Goal: Information Seeking & Learning: Learn about a topic

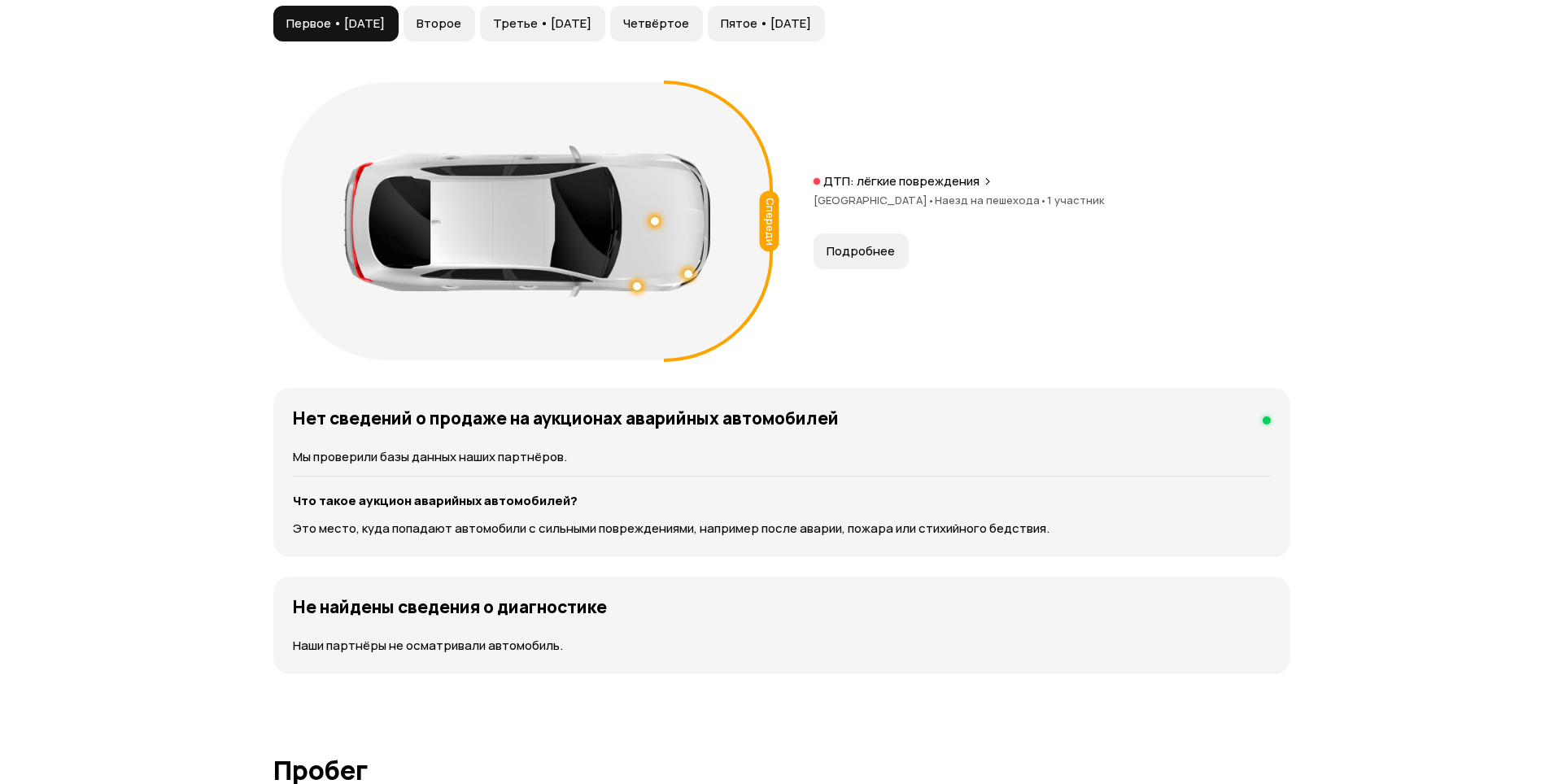
scroll to position [1708, 0]
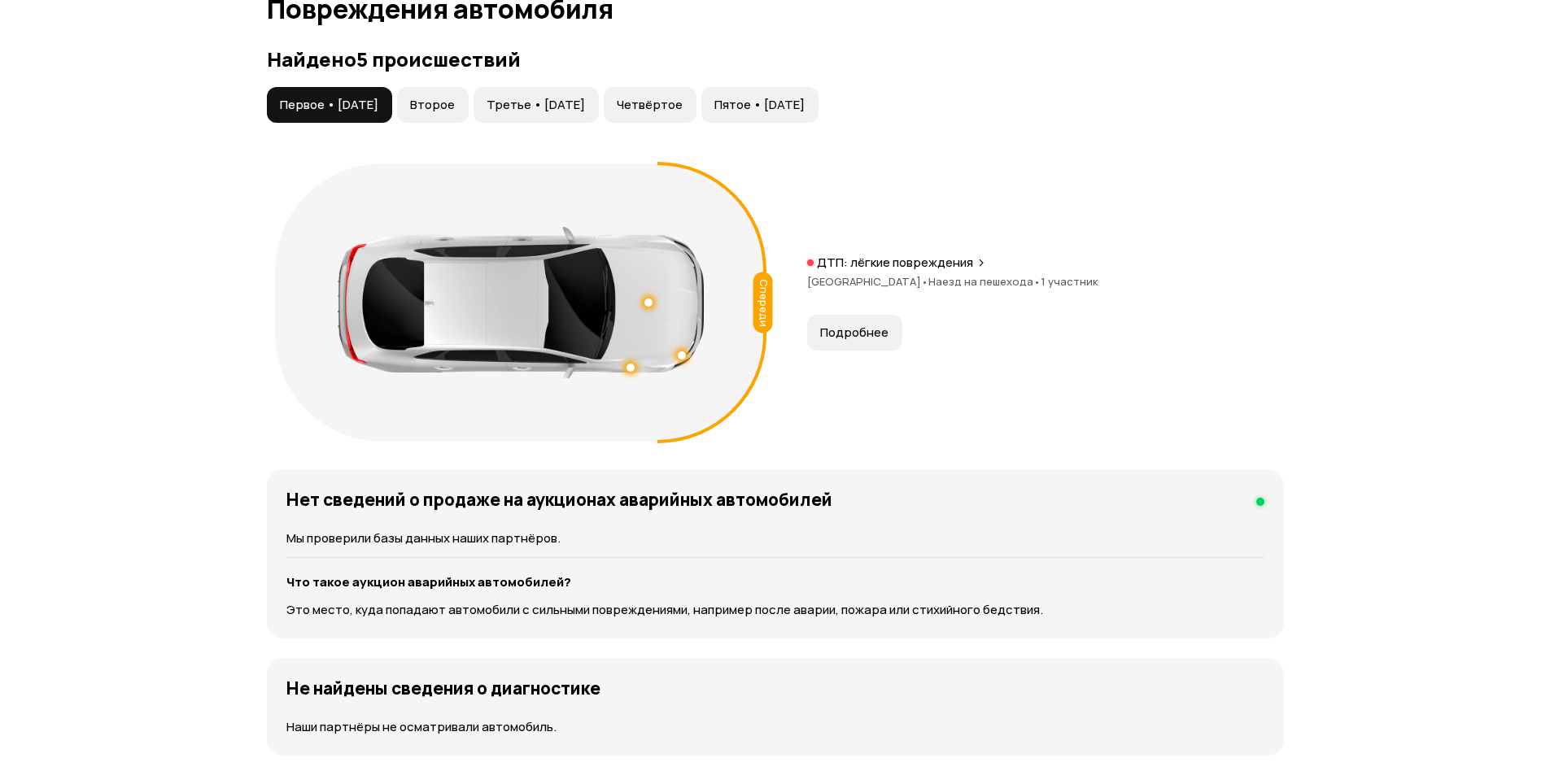
click at [854, 348] on button "Подробнее" at bounding box center [854, 332] width 95 height 36
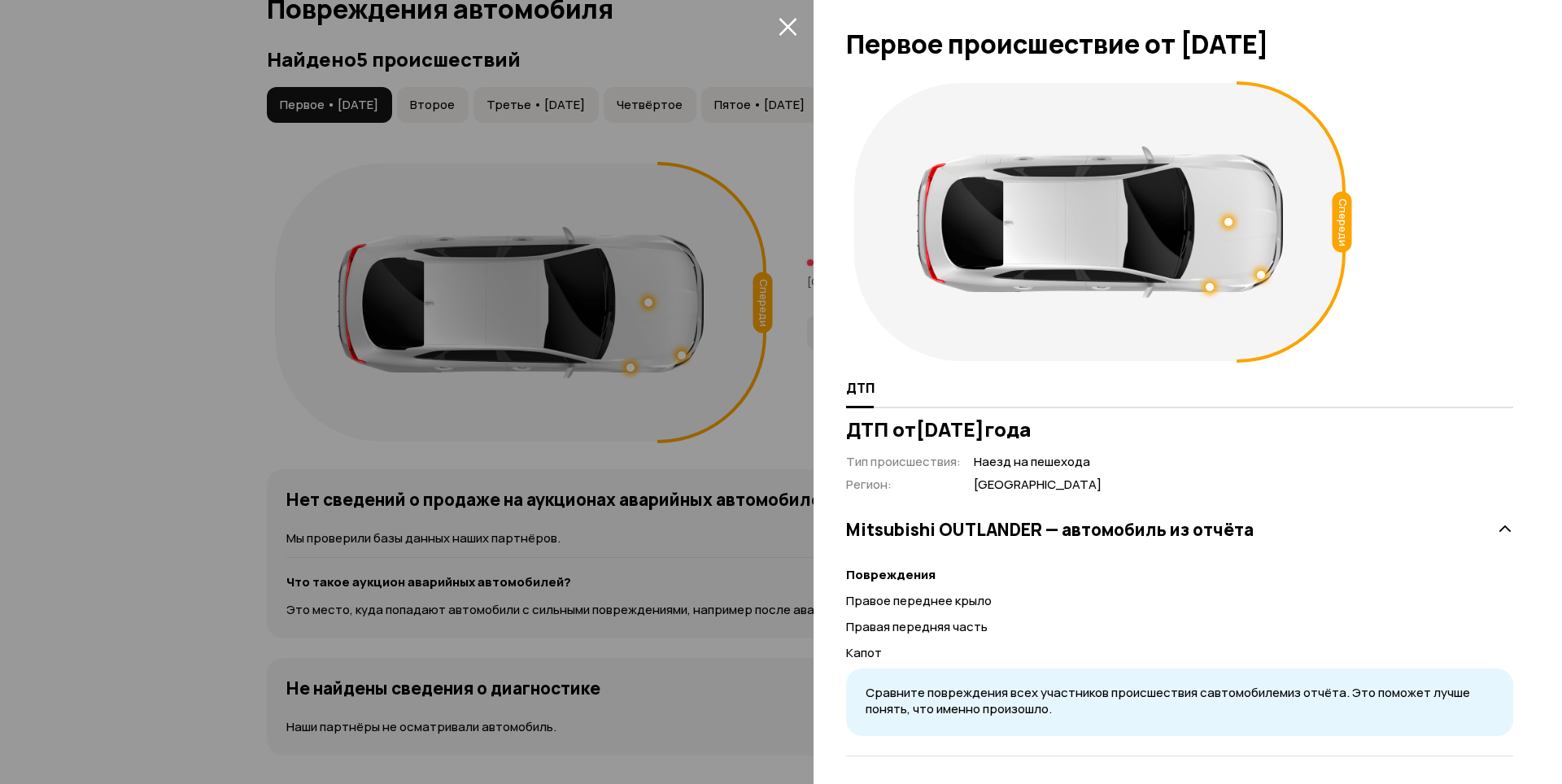
drag, startPoint x: 754, startPoint y: 430, endPoint x: 745, endPoint y: 420, distance: 13.5
click at [754, 430] on div at bounding box center [781, 392] width 1562 height 784
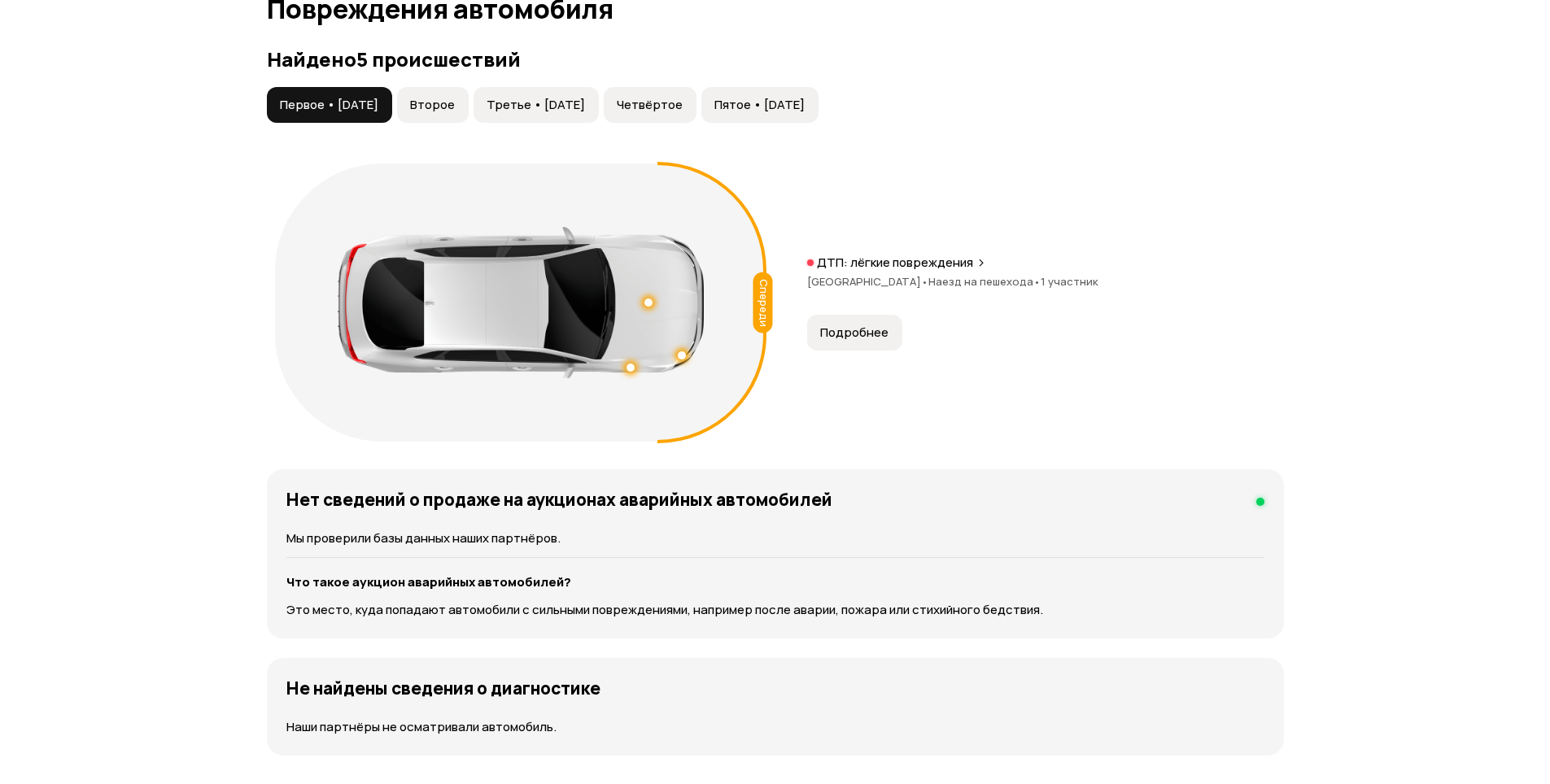
click at [455, 102] on span "Второе" at bounding box center [433, 105] width 45 height 17
click at [834, 333] on span "Подробнее" at bounding box center [854, 333] width 68 height 17
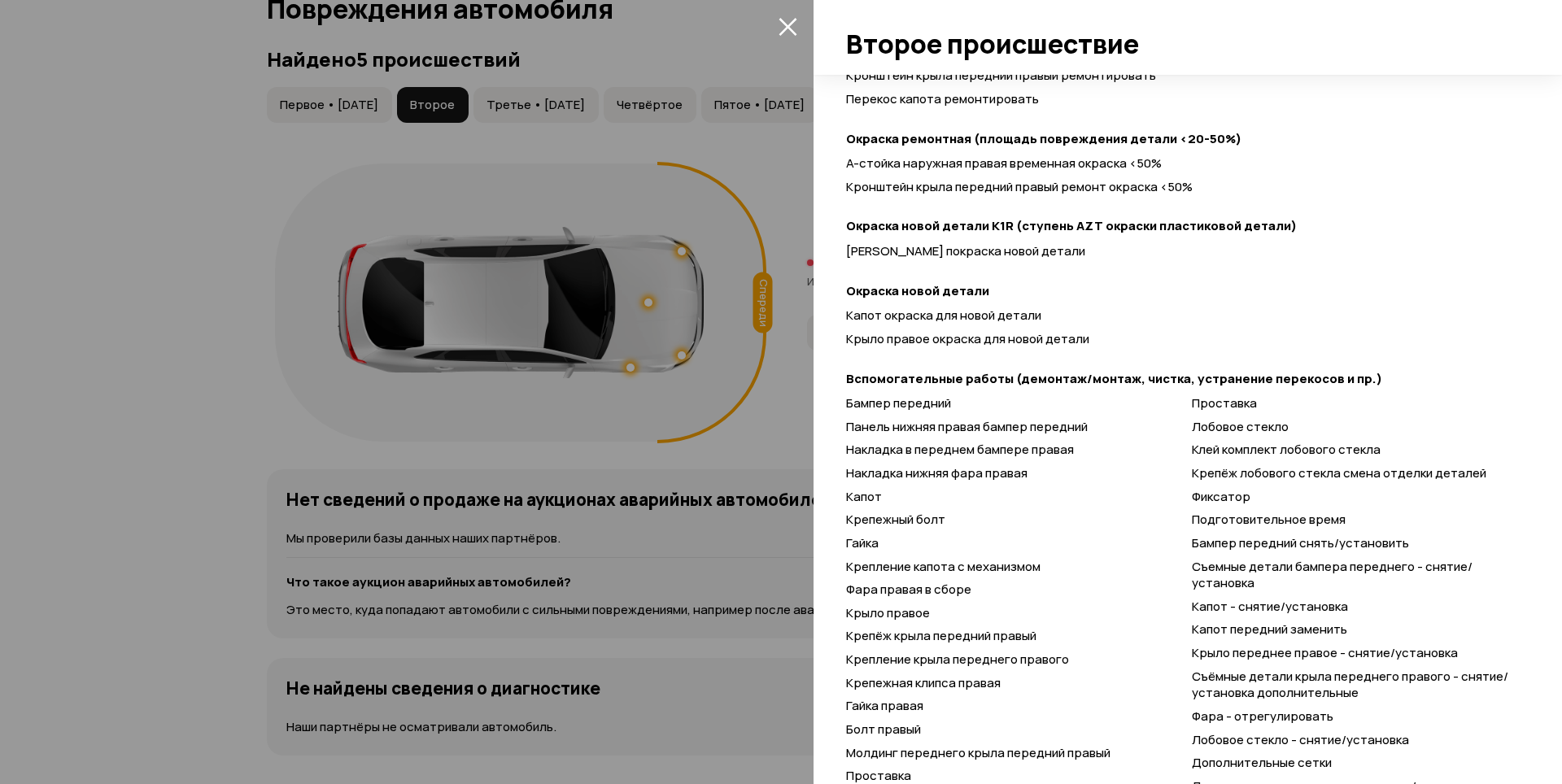
scroll to position [701, 0]
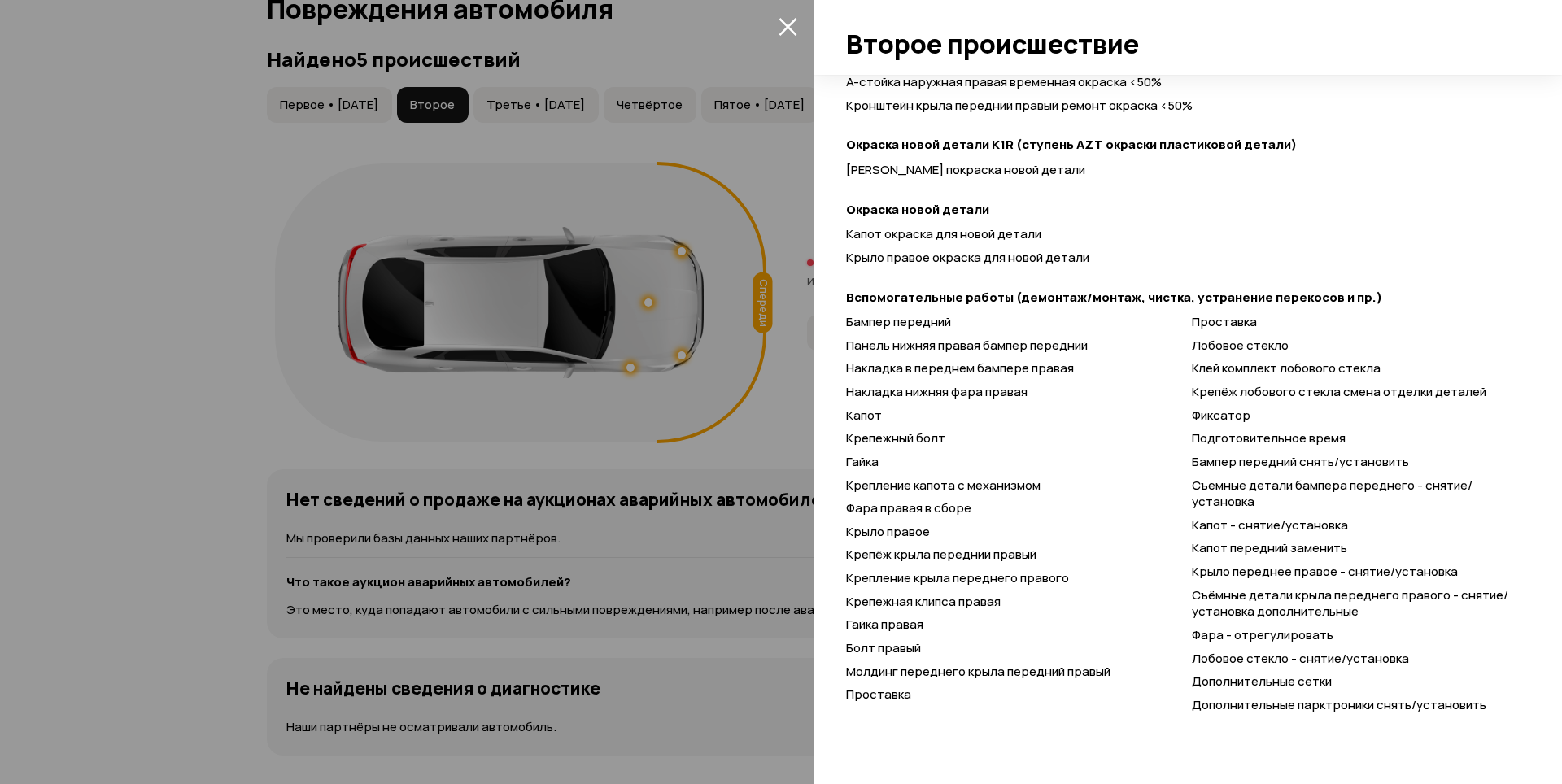
click at [763, 391] on div at bounding box center [781, 392] width 1562 height 784
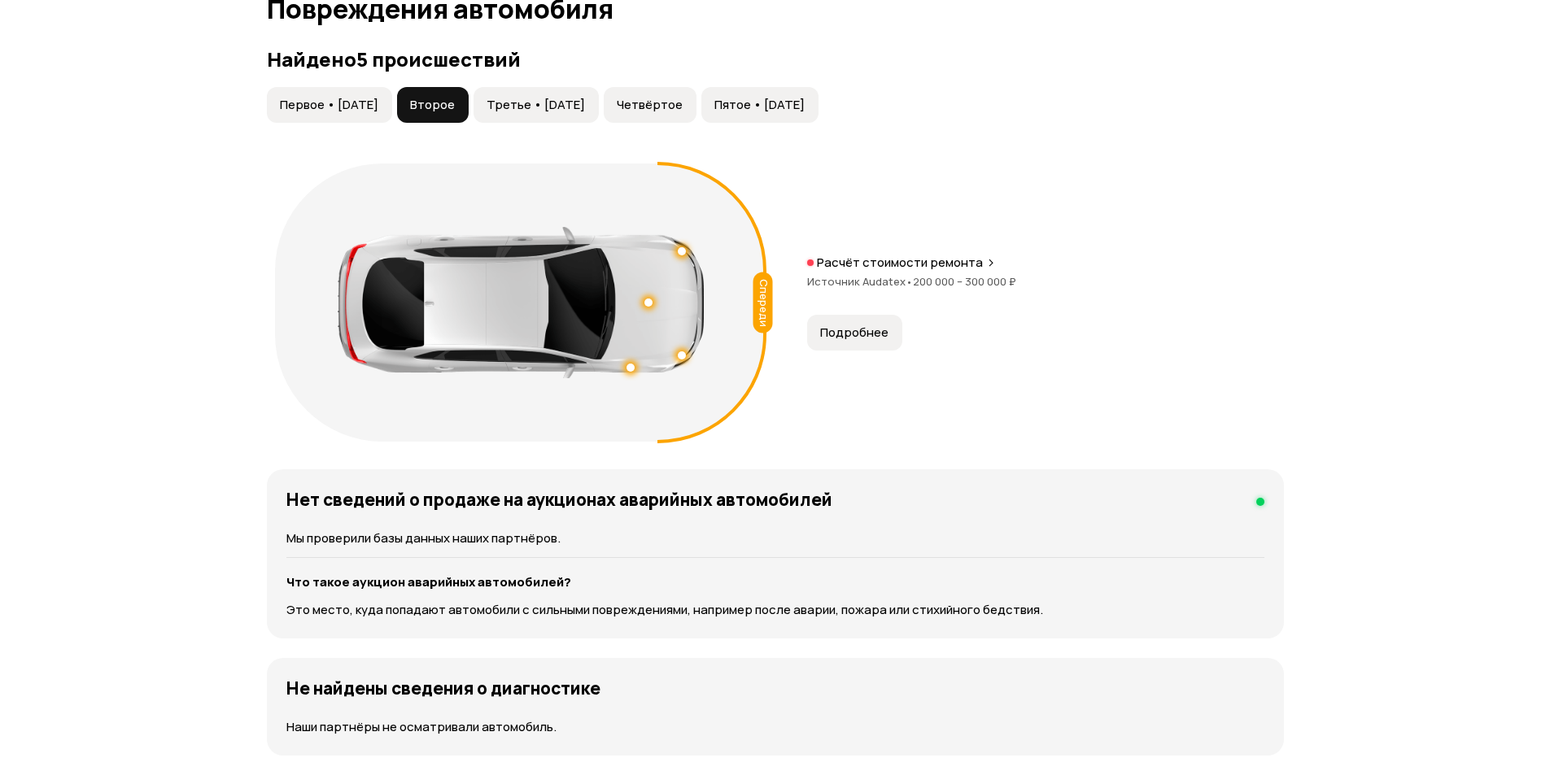
click at [599, 121] on button "Третье • [DATE]" at bounding box center [536, 104] width 125 height 36
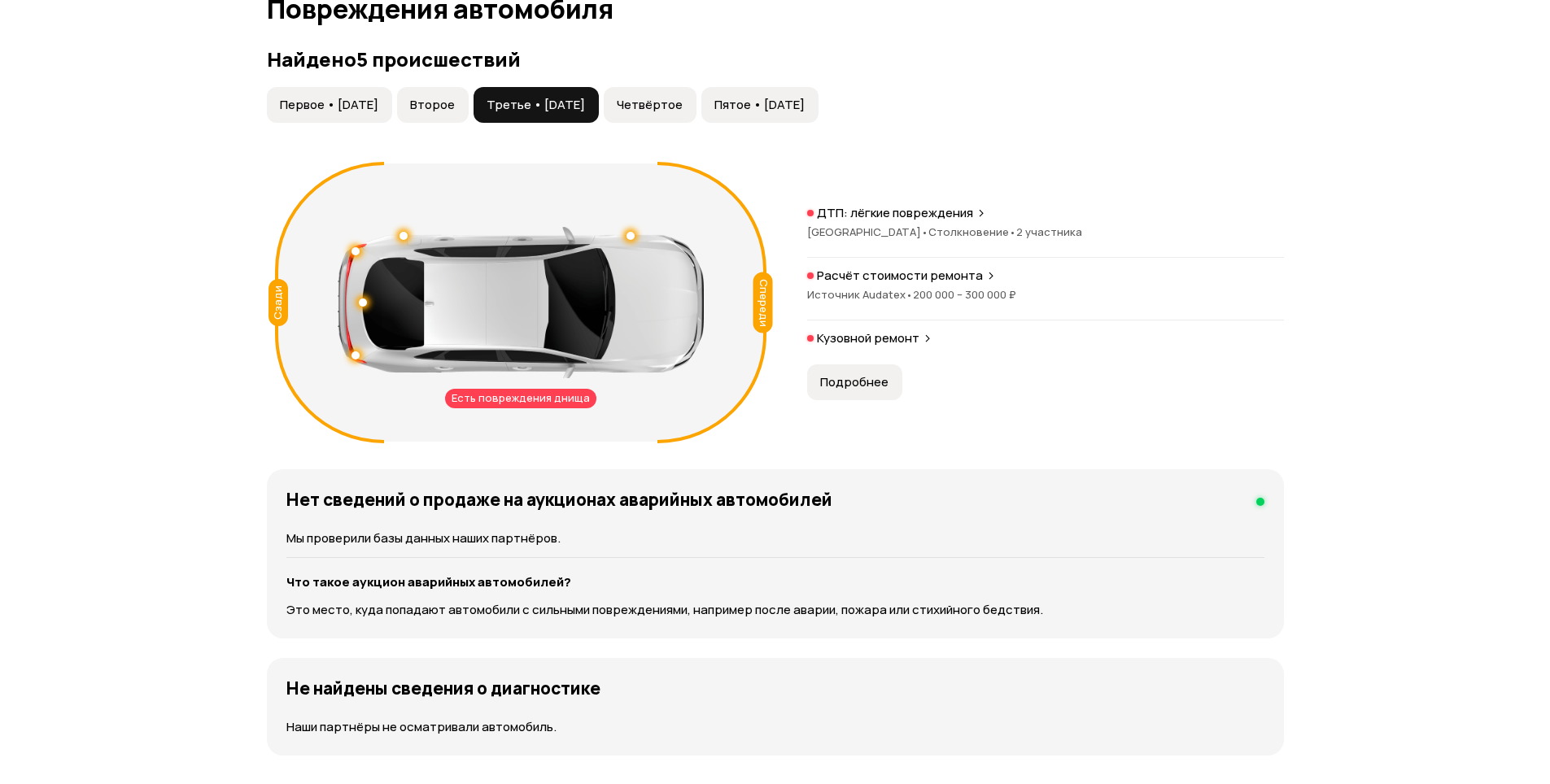
click at [882, 363] on div "ДТП: лёгкие повреждения [GEOGRAPHIC_DATA] • Столкновение • 2 участника Расчёт с…" at bounding box center [1045, 303] width 477 height 196
click at [921, 280] on p "Расчёт стоимости ремонта" at bounding box center [900, 276] width 166 height 17
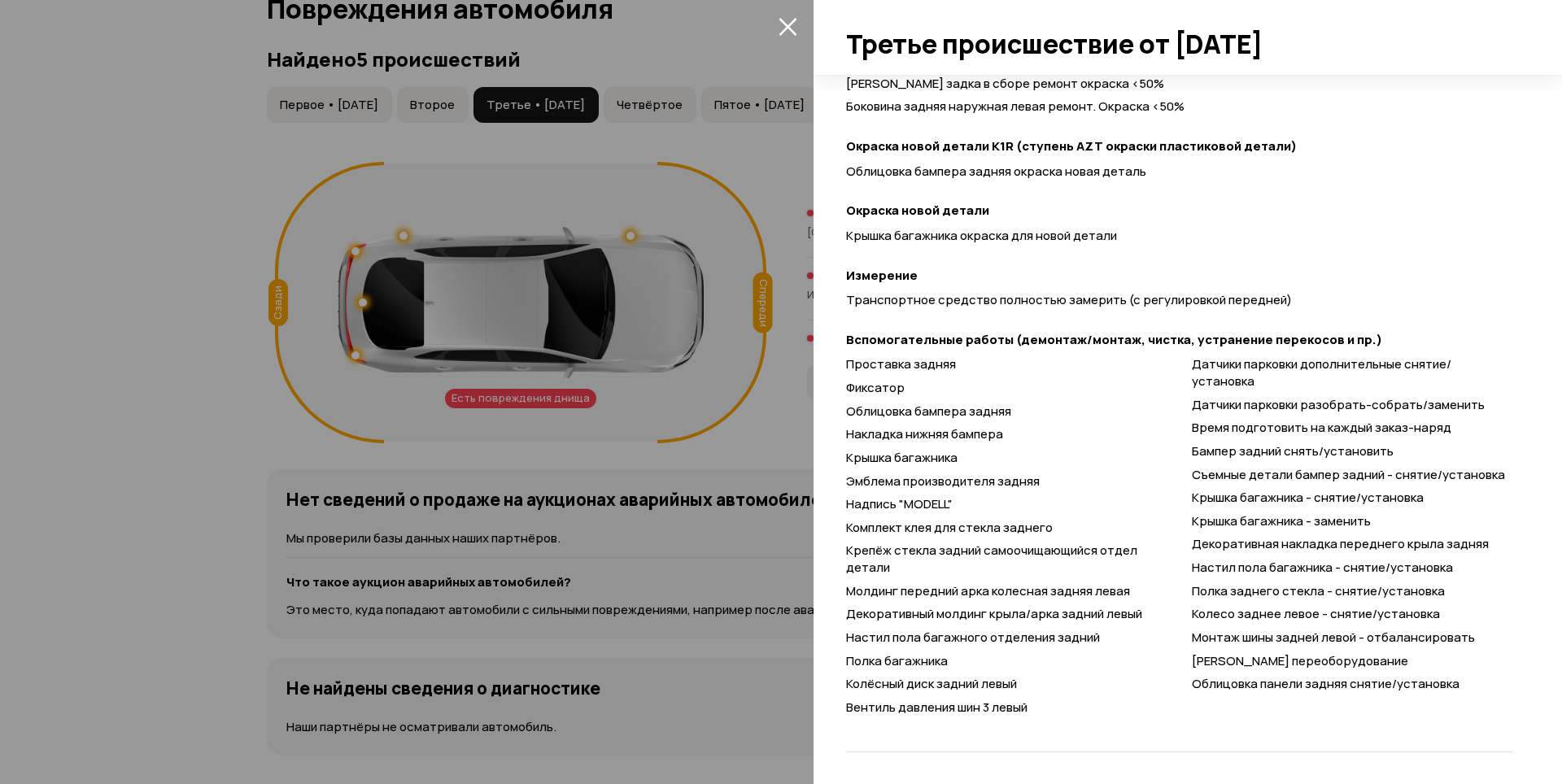
scroll to position [724, 0]
drag, startPoint x: 1198, startPoint y: 661, endPoint x: 1259, endPoint y: 663, distance: 61.0
click at [1259, 663] on span "[PERSON_NAME] переоборудование" at bounding box center [1300, 659] width 217 height 18
drag, startPoint x: 1189, startPoint y: 658, endPoint x: 1253, endPoint y: 665, distance: 64.4
click at [1253, 665] on span "[PERSON_NAME] переоборудование" at bounding box center [1300, 659] width 217 height 18
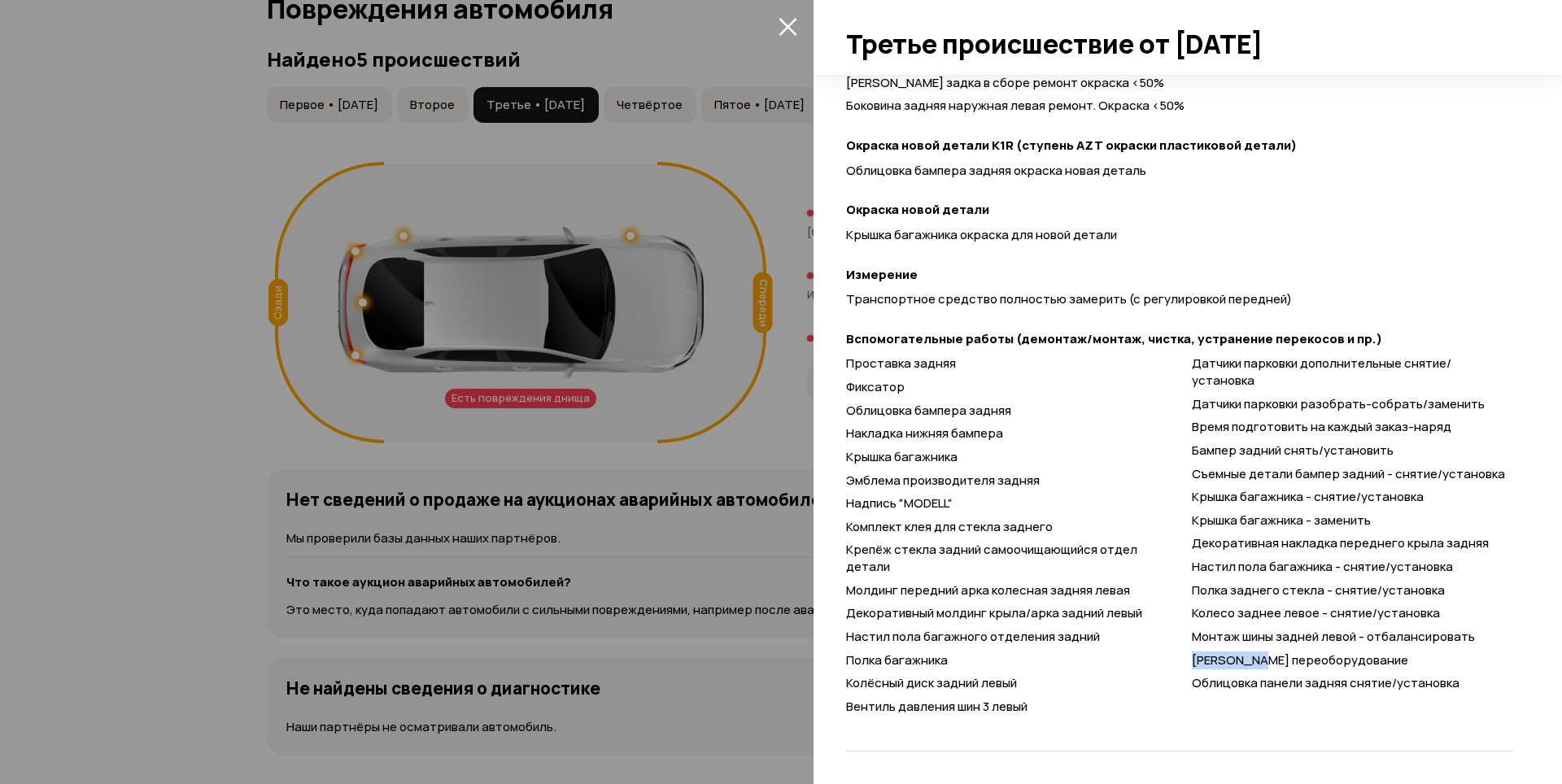
click at [1238, 656] on span "[PERSON_NAME] переоборудование" at bounding box center [1300, 659] width 217 height 18
drag, startPoint x: 1189, startPoint y: 660, endPoint x: 1201, endPoint y: 659, distance: 12.0
click at [1194, 660] on span "[PERSON_NAME] переоборудование" at bounding box center [1300, 659] width 217 height 18
click at [1201, 659] on span "[PERSON_NAME] переоборудование" at bounding box center [1300, 659] width 217 height 18
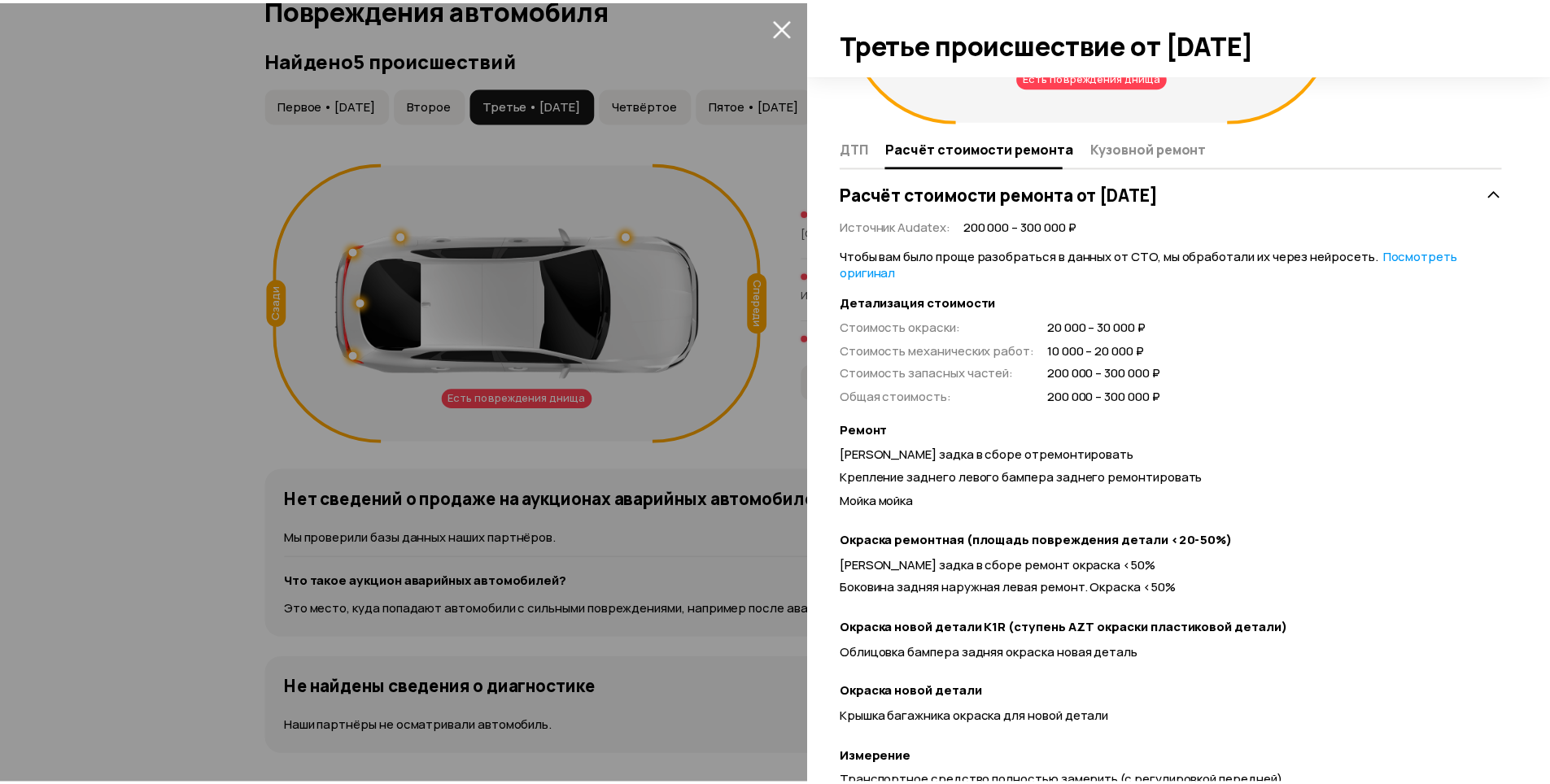
scroll to position [236, 0]
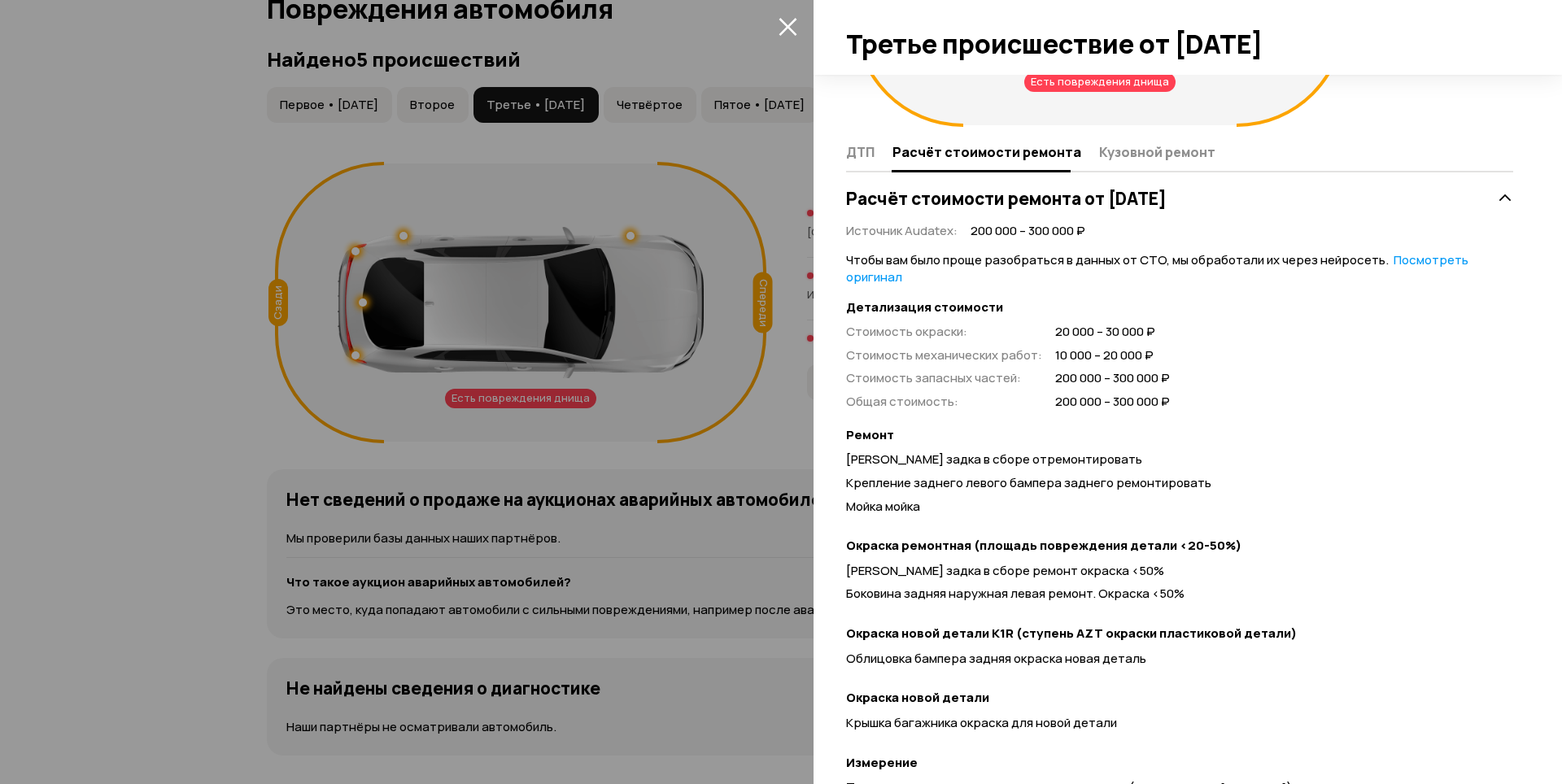
click at [782, 20] on icon "закрыть" at bounding box center [787, 26] width 18 height 18
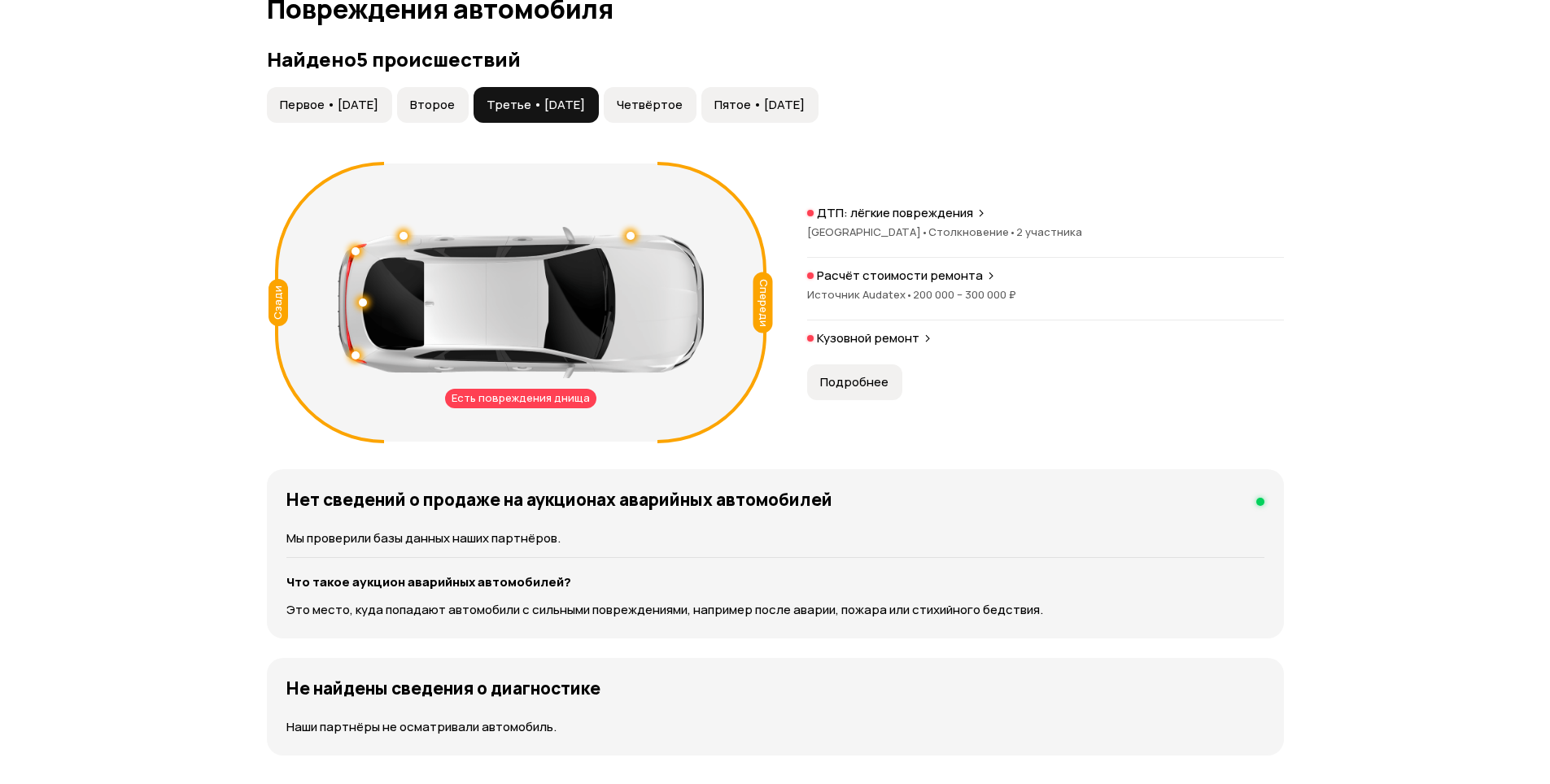
click at [697, 100] on button "Четвёртое" at bounding box center [650, 104] width 93 height 36
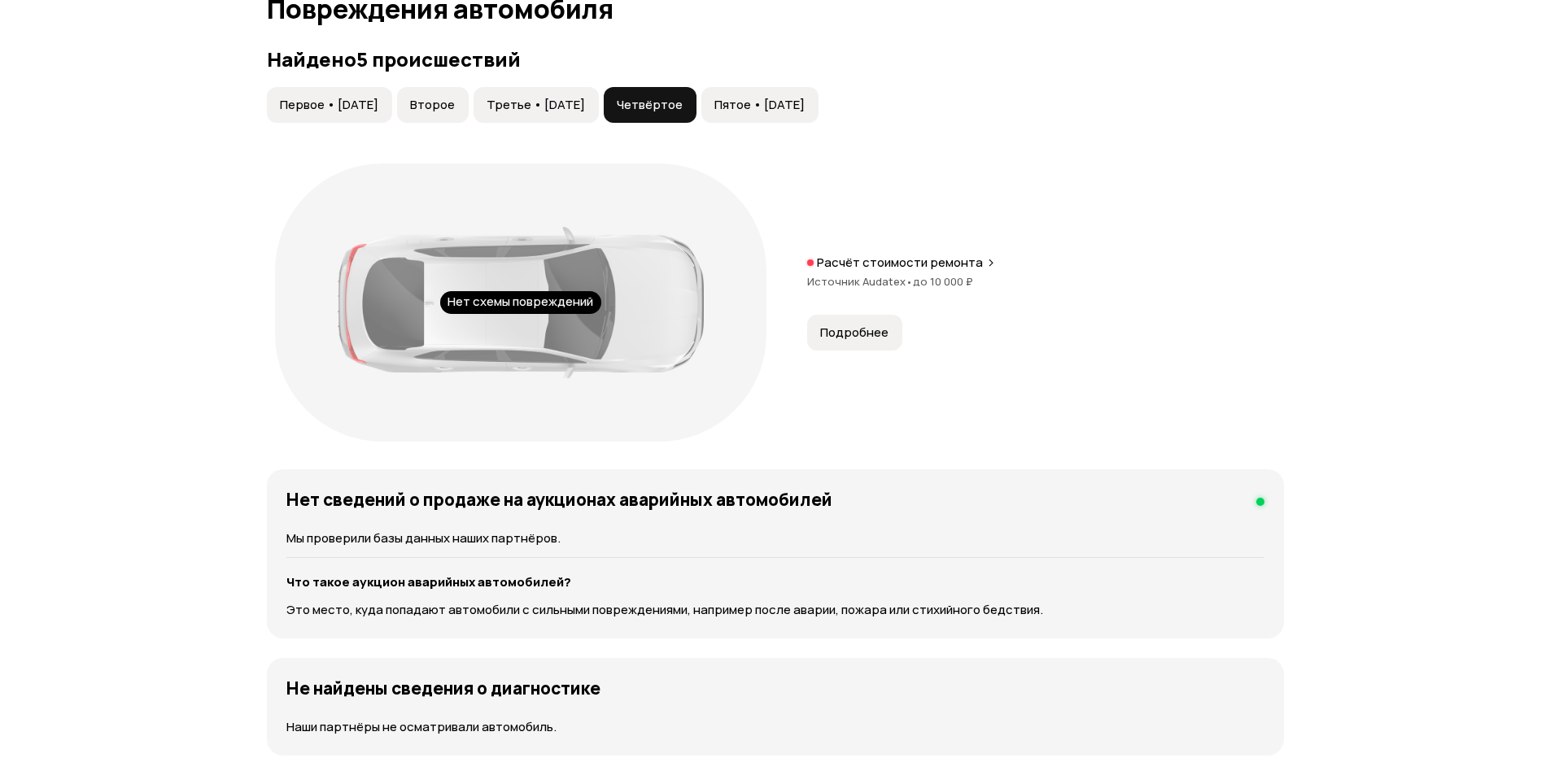
click at [859, 340] on span "Подробнее" at bounding box center [854, 333] width 68 height 17
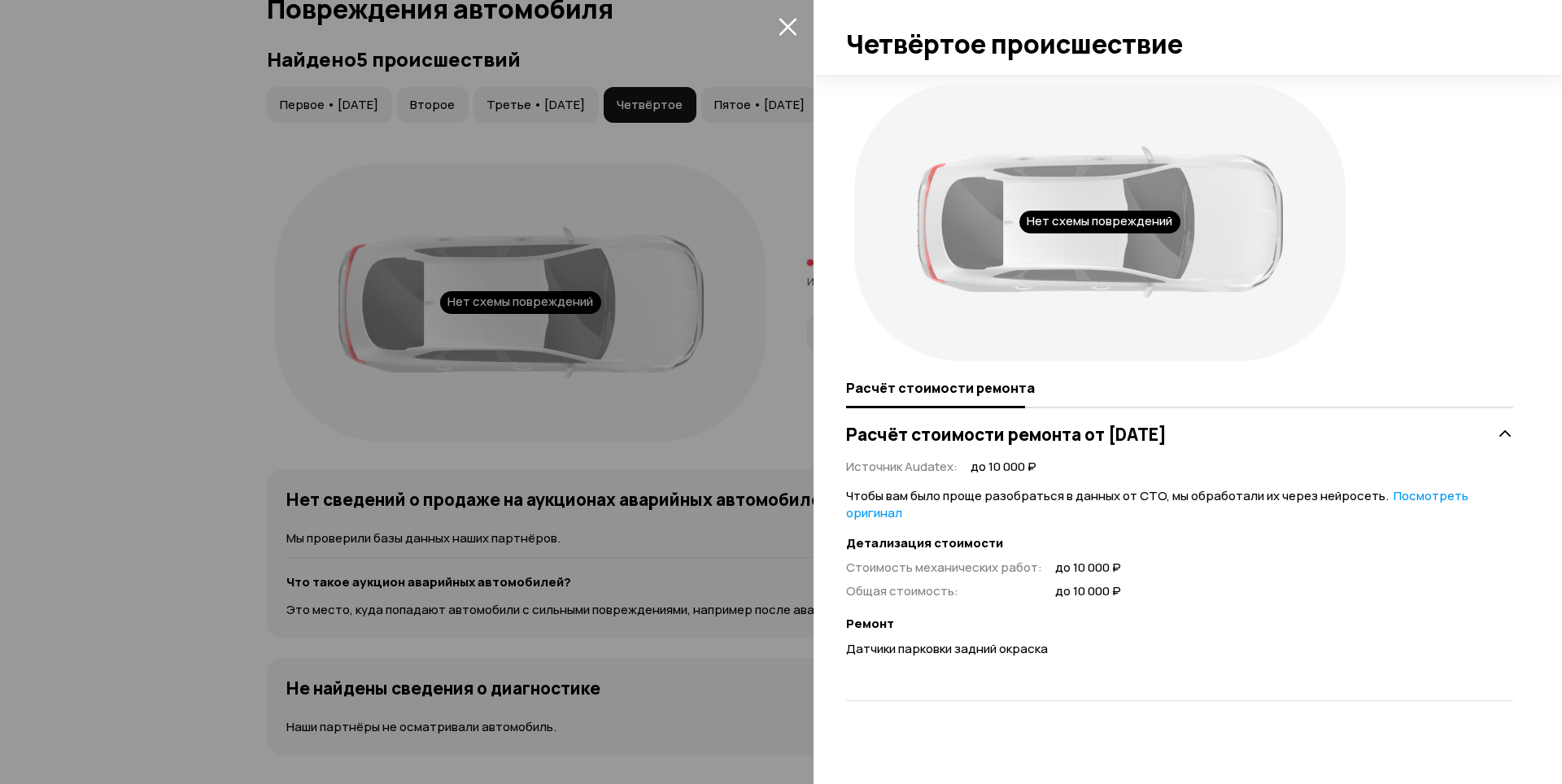
click at [742, 210] on div at bounding box center [781, 392] width 1562 height 784
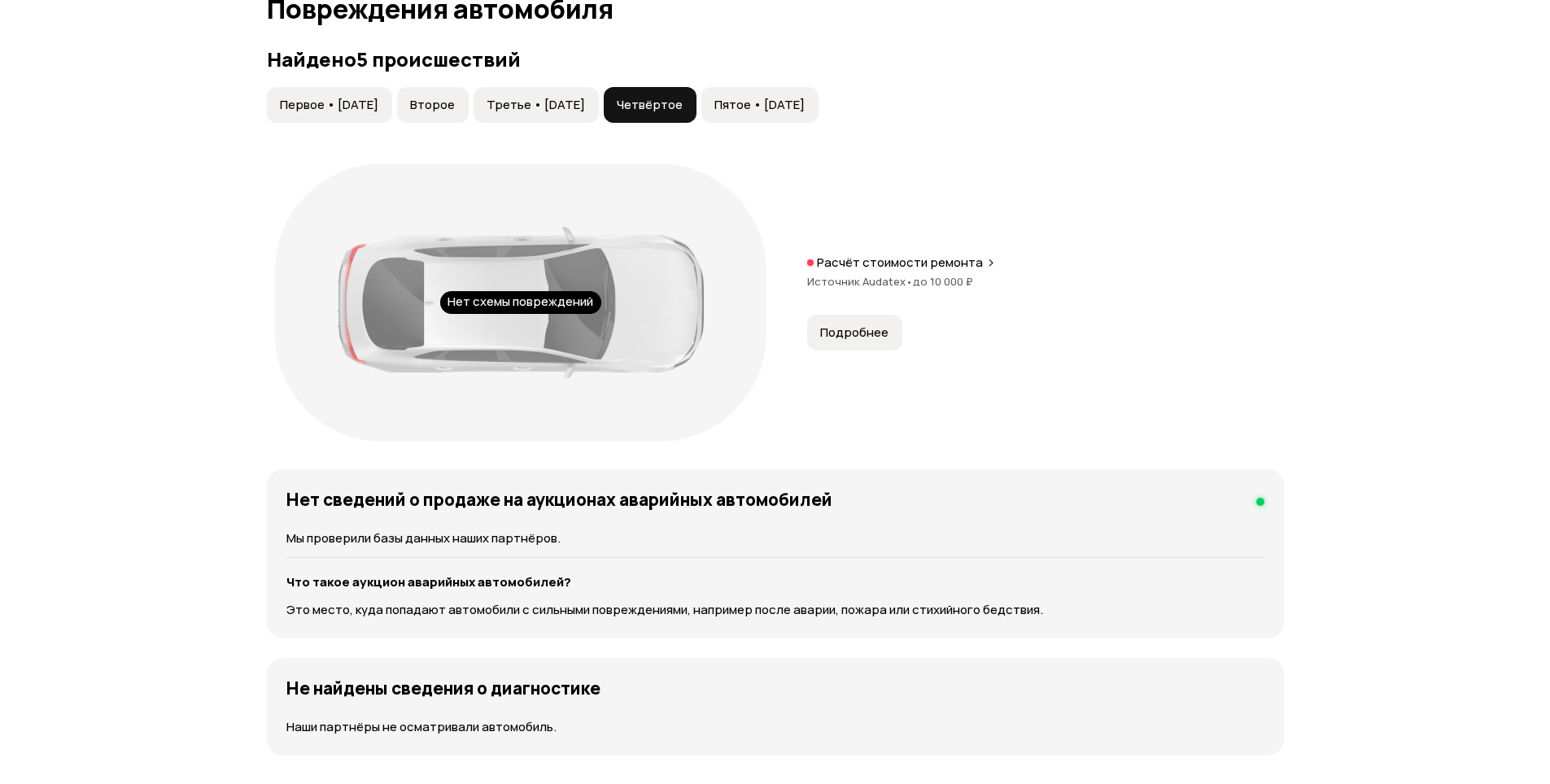
click at [805, 135] on div "Первое • [DATE] Второе Третье • [DATE] Четвёртое Пятое • [DATE] Нет схемы повре…" at bounding box center [775, 267] width 1017 height 362
click at [805, 102] on span "Пятое • [DATE]" at bounding box center [759, 105] width 90 height 17
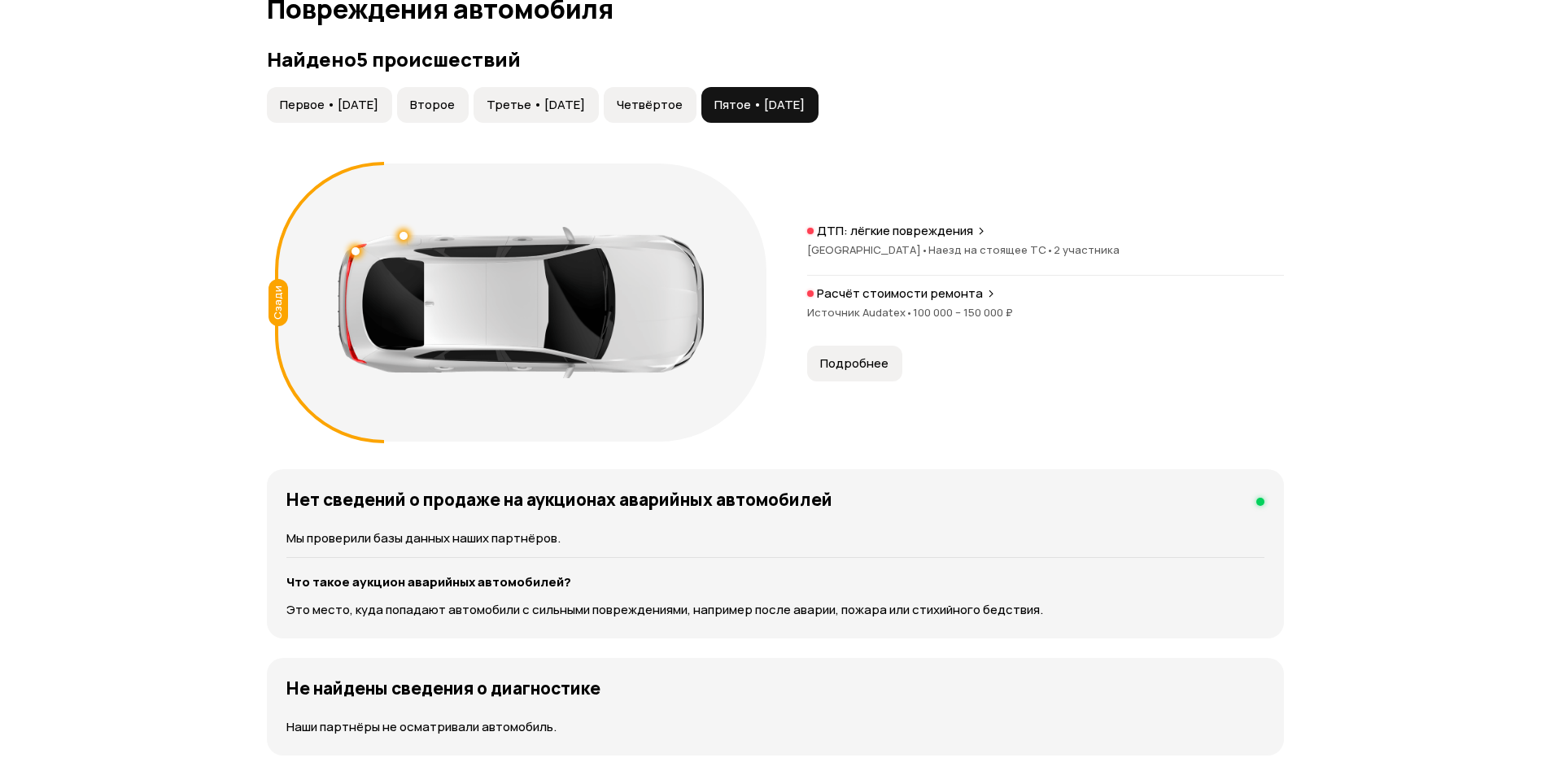
click at [852, 357] on span "Подробнее" at bounding box center [854, 363] width 68 height 17
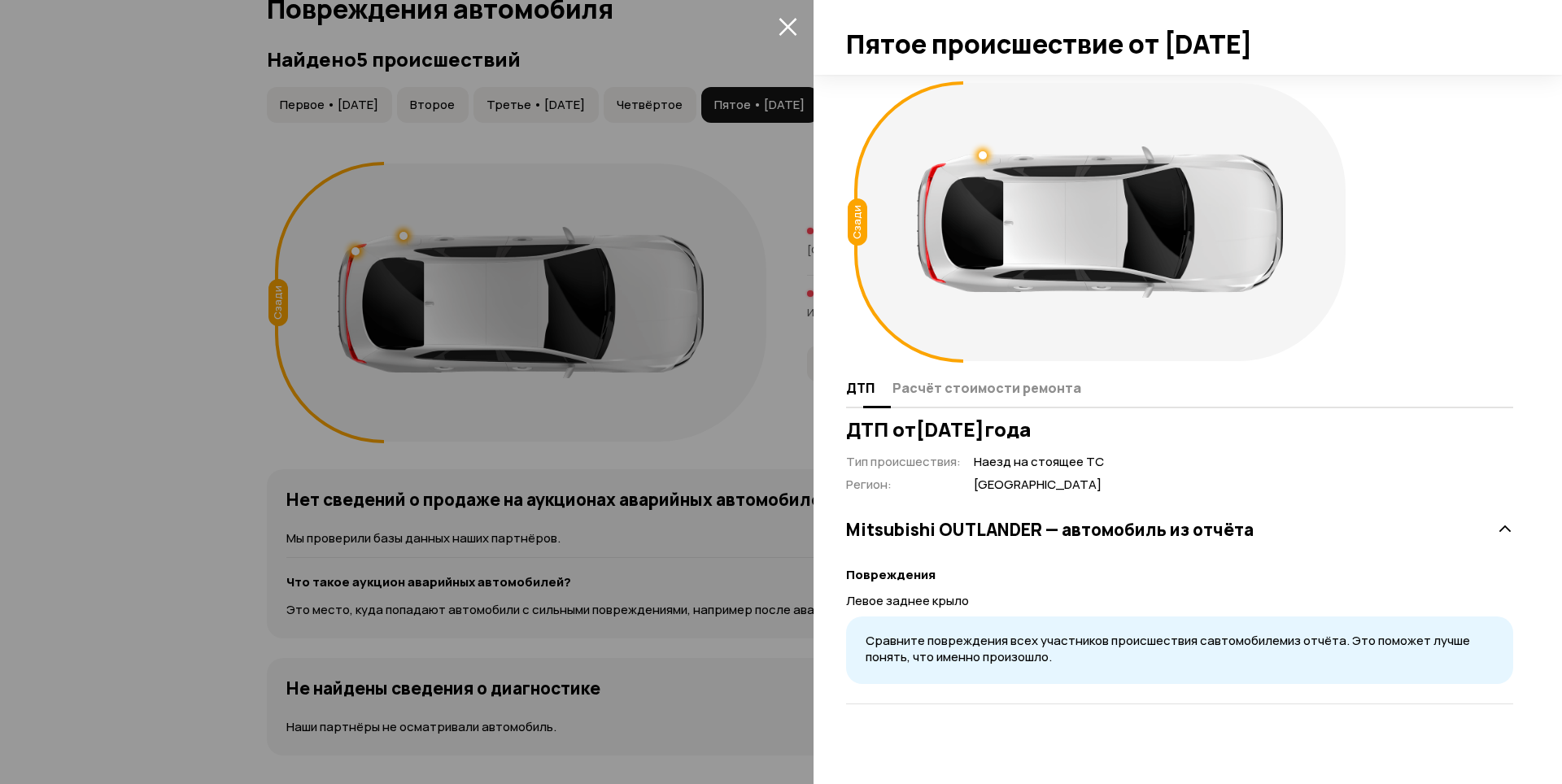
click at [974, 390] on span "Расчёт стоимости ремонта" at bounding box center [987, 388] width 189 height 17
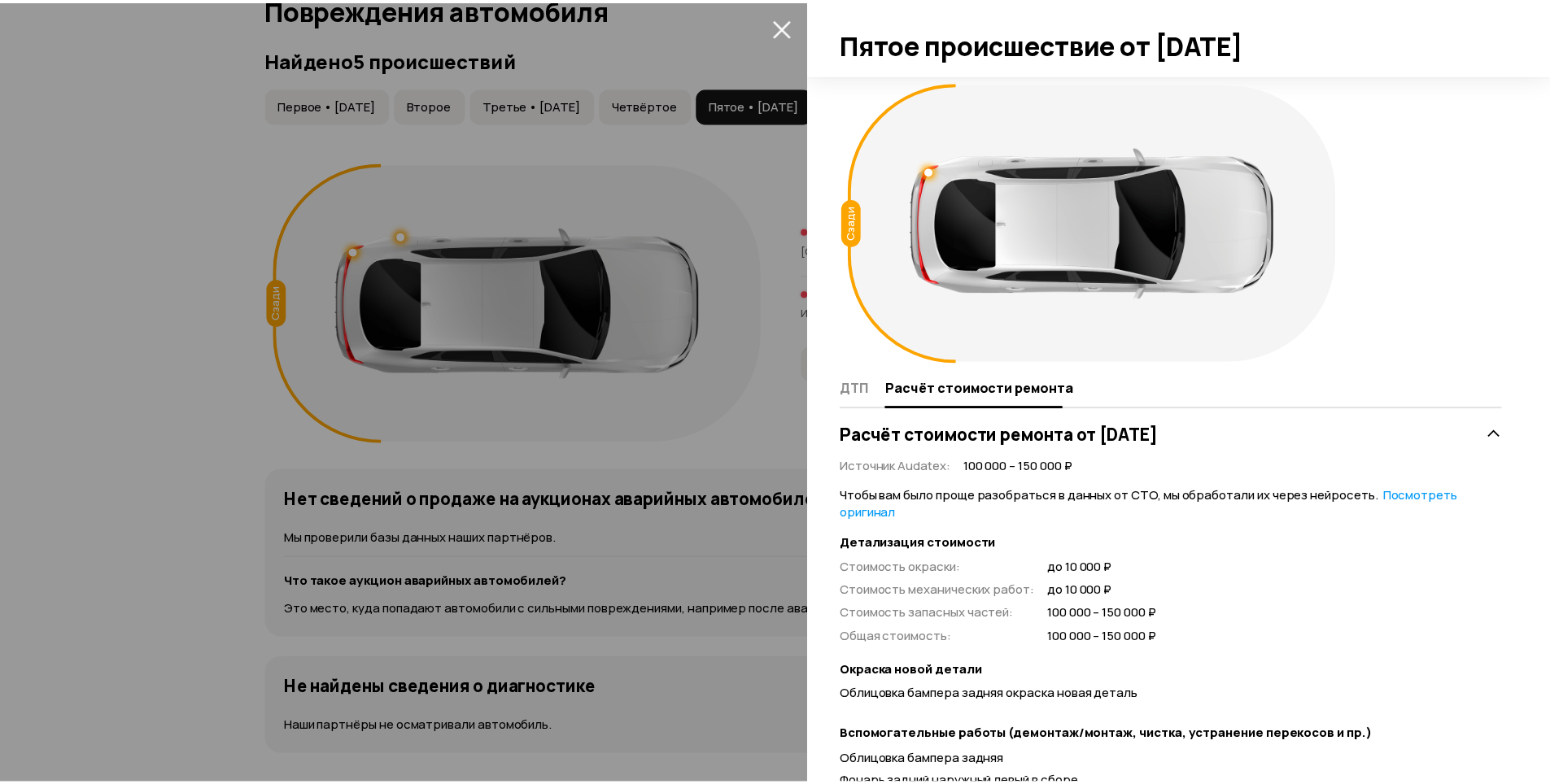
scroll to position [154, 0]
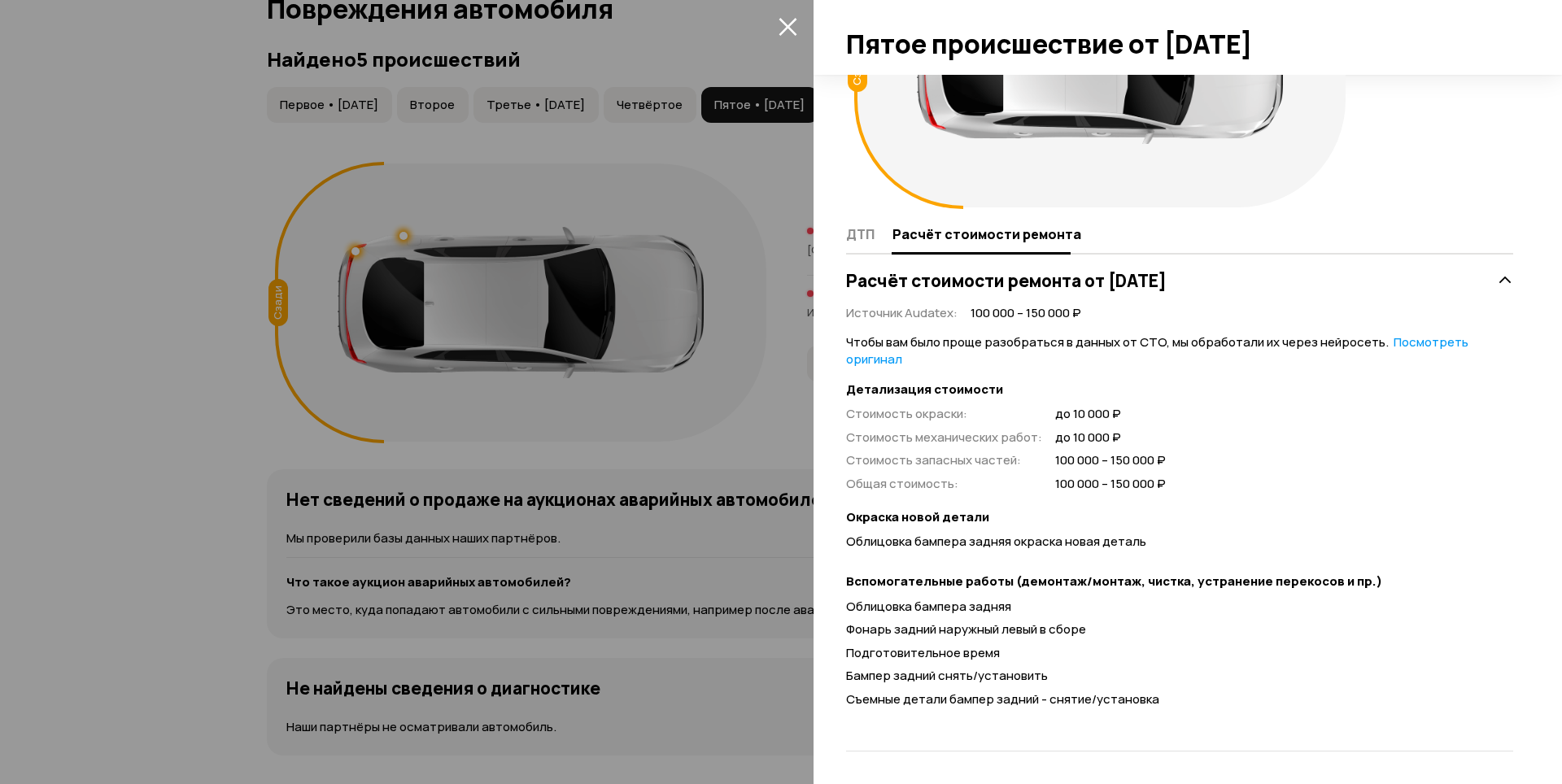
click at [722, 476] on div at bounding box center [781, 392] width 1562 height 784
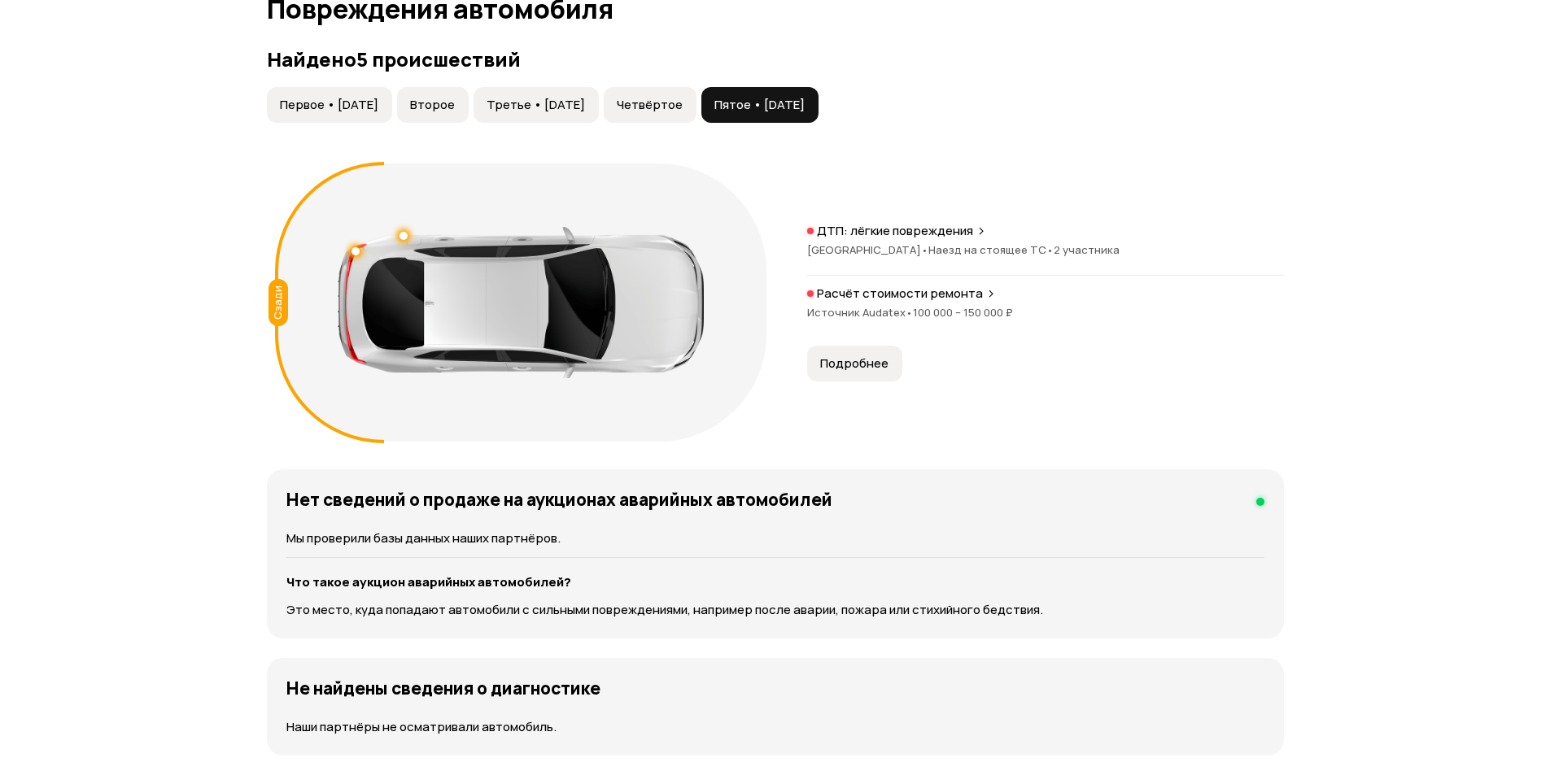
scroll to position [0, 0]
